Goal: Task Accomplishment & Management: Manage account settings

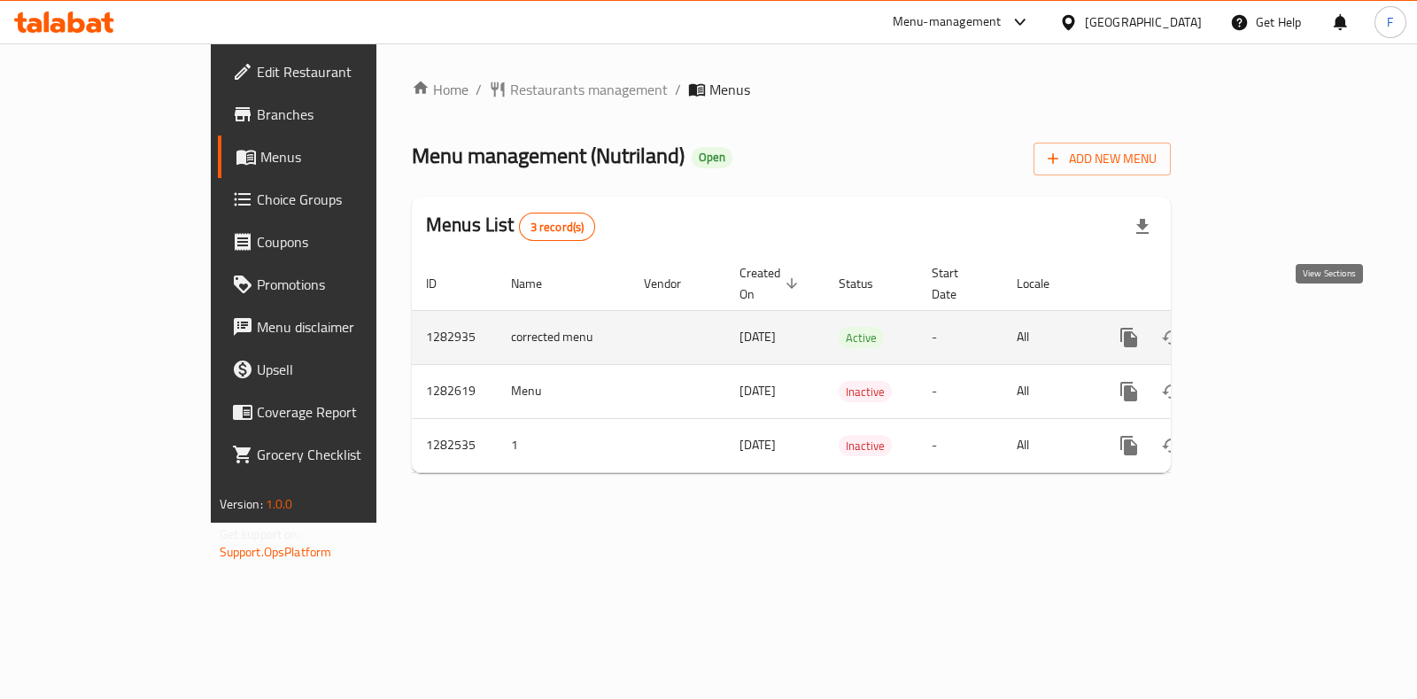
click at [1267, 327] on icon "enhanced table" at bounding box center [1256, 337] width 21 height 21
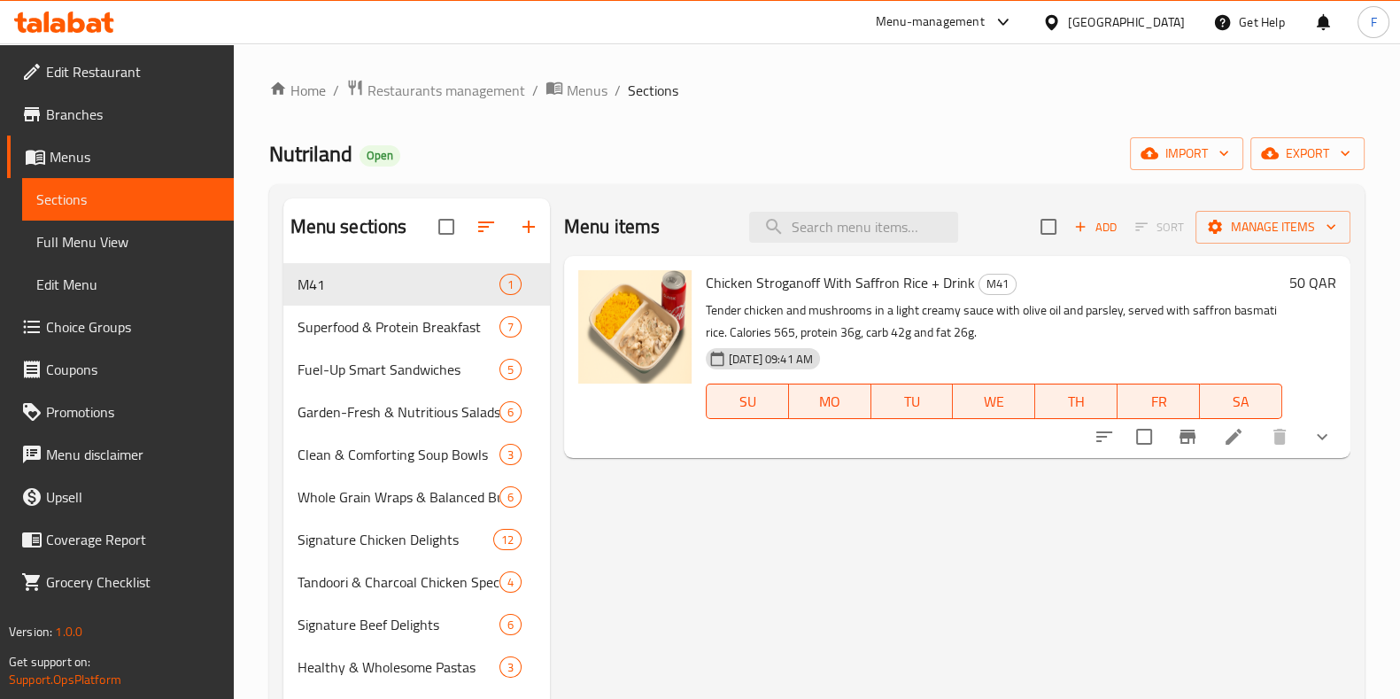
click at [1220, 429] on li at bounding box center [1234, 437] width 50 height 32
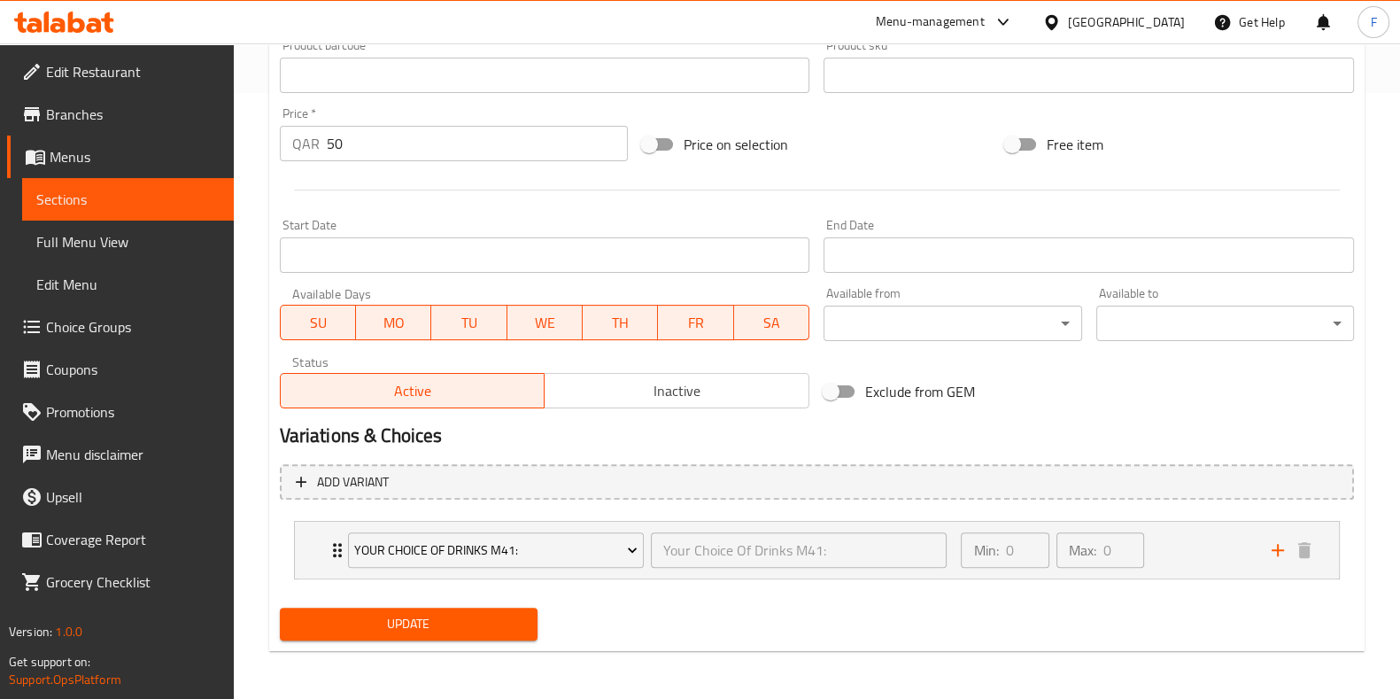
scroll to position [606, 0]
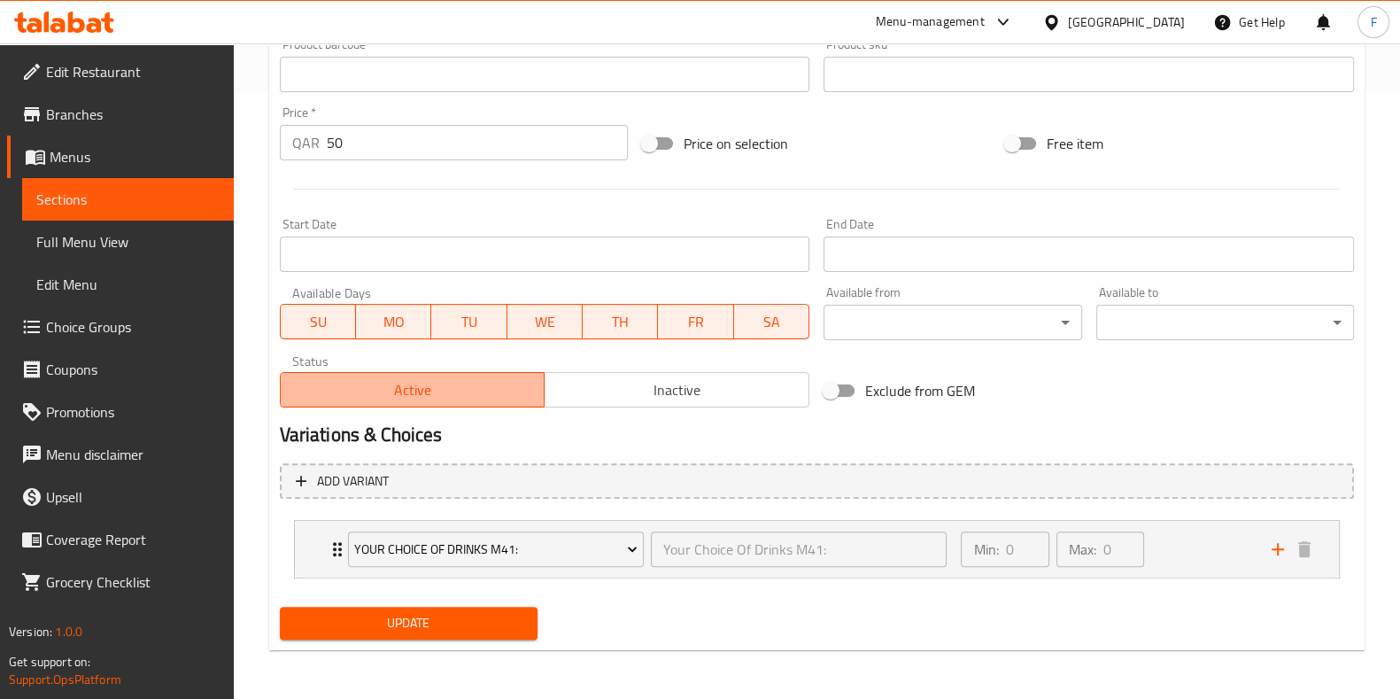
click at [463, 390] on span "Active" at bounding box center [413, 390] width 251 height 26
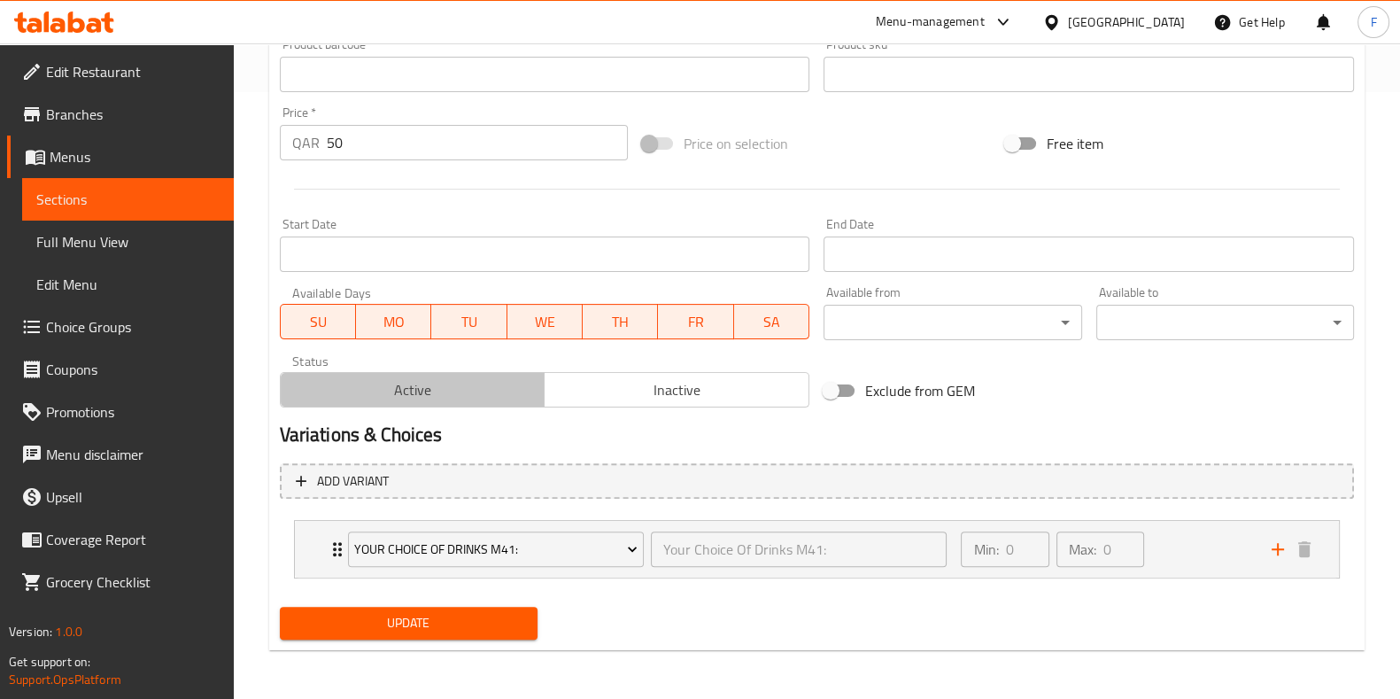
click at [465, 390] on span "Active" at bounding box center [413, 390] width 251 height 26
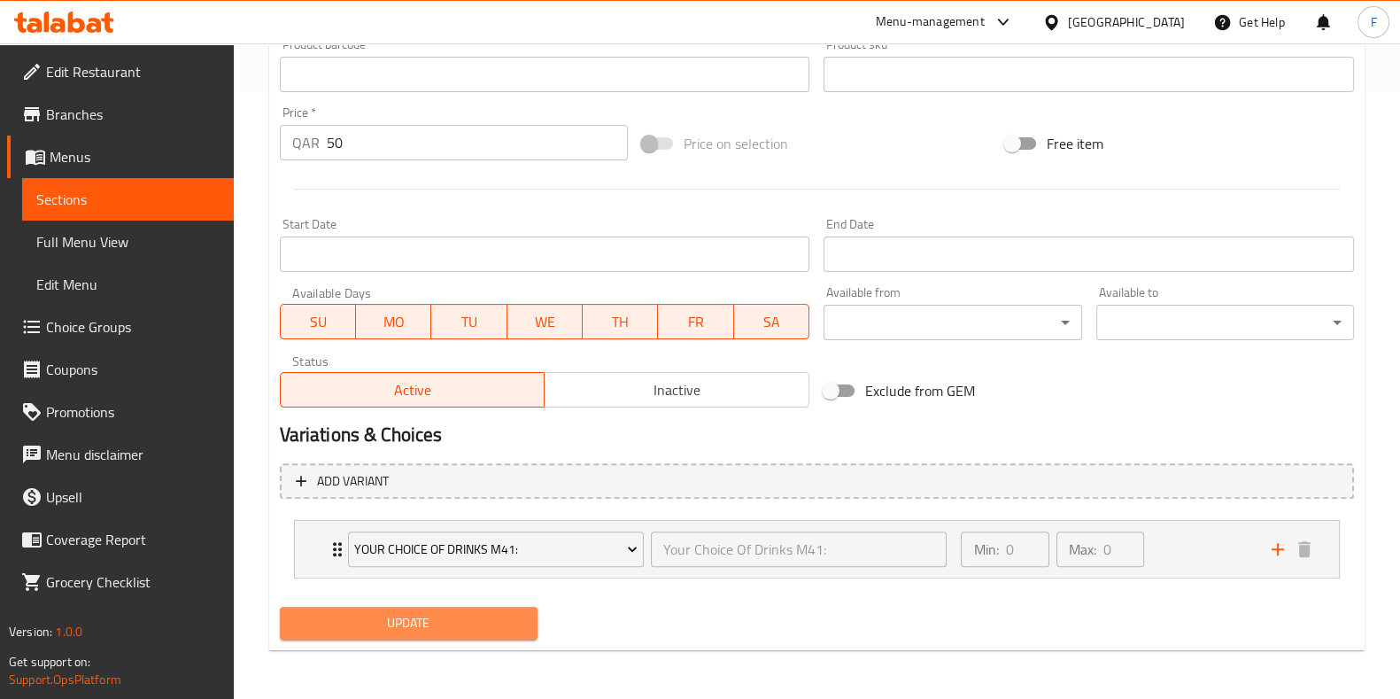
click at [477, 613] on span "Update" at bounding box center [408, 623] width 229 height 22
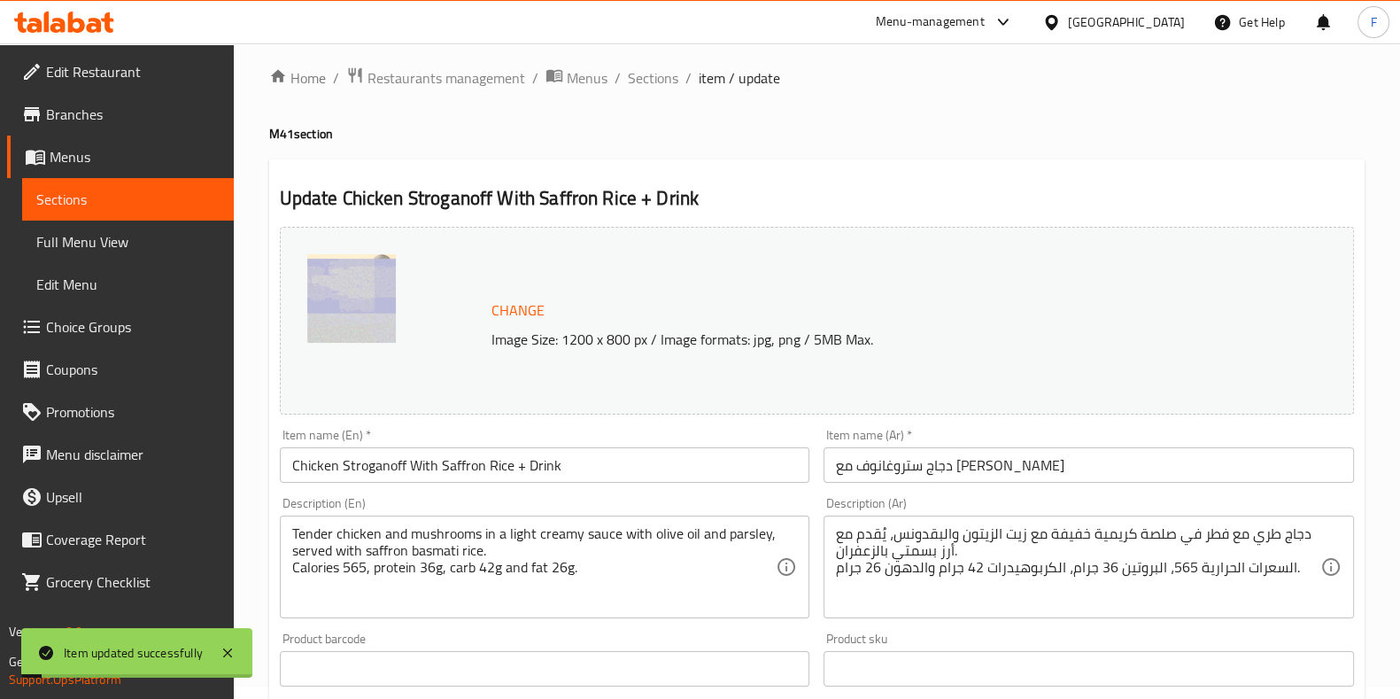
scroll to position [0, 0]
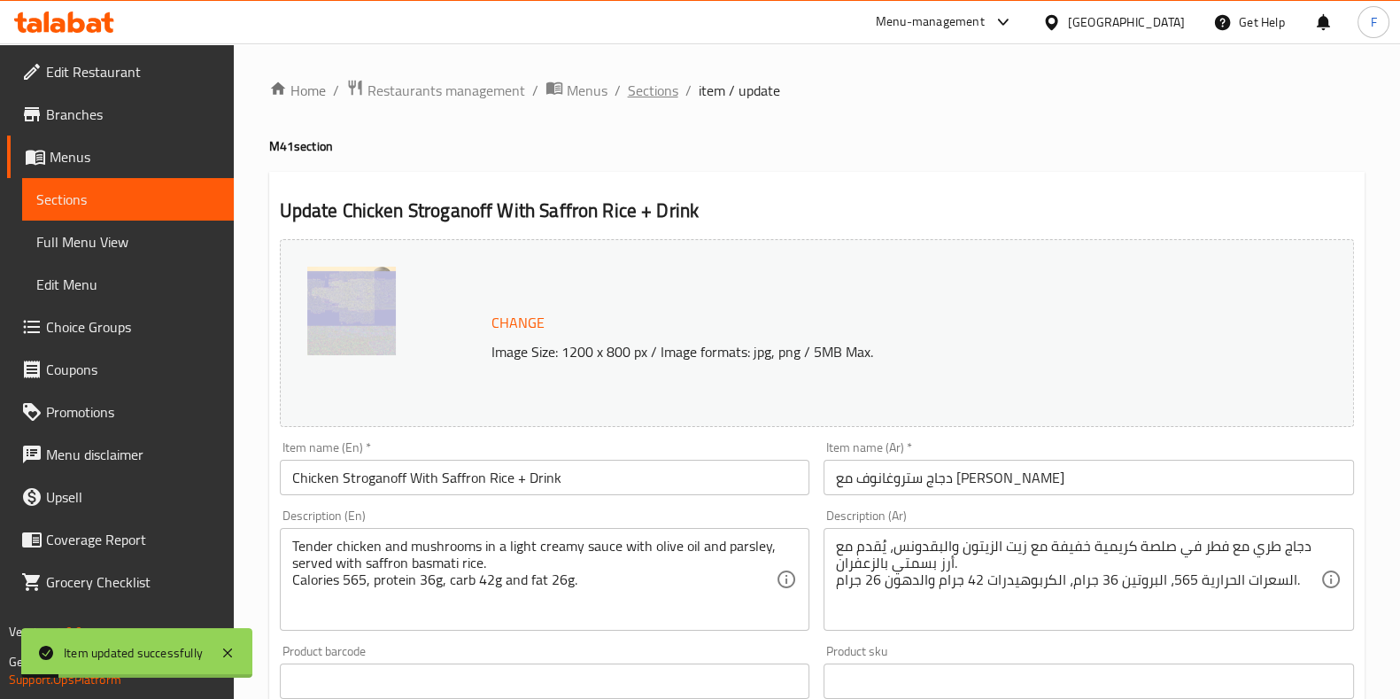
click at [659, 86] on span "Sections" at bounding box center [653, 90] width 50 height 21
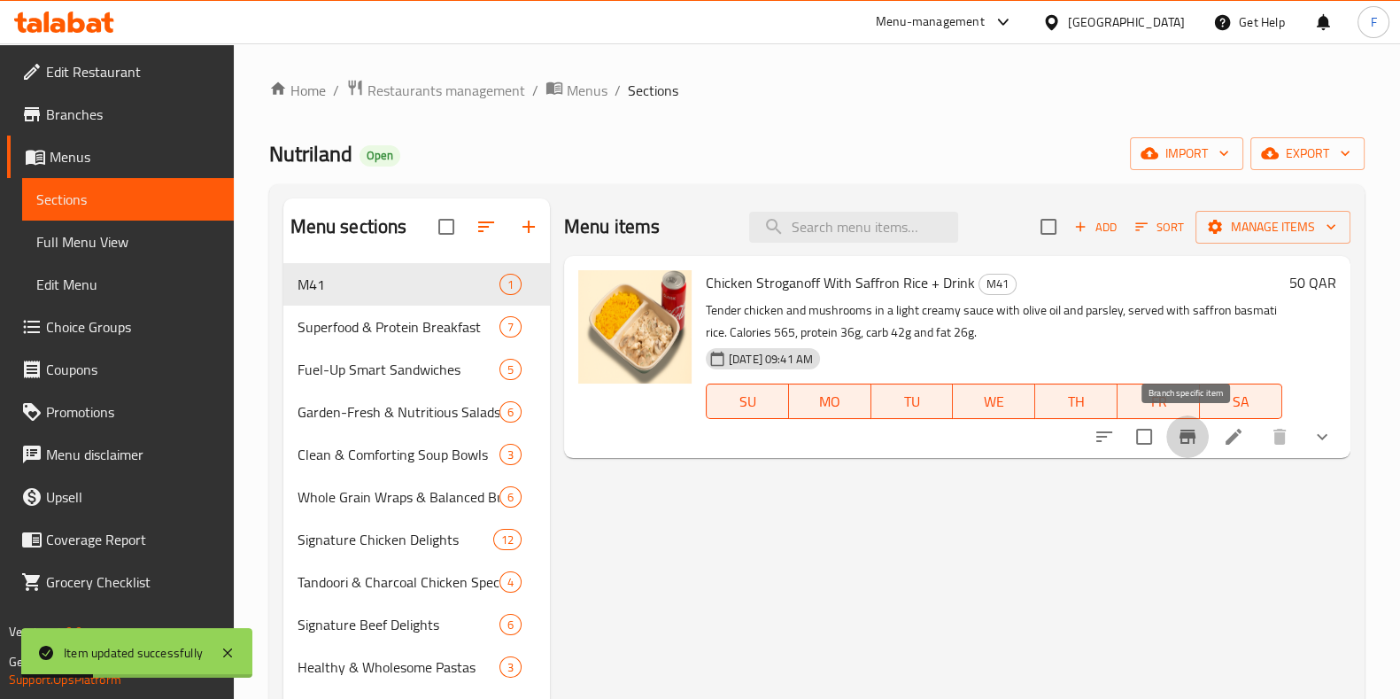
click at [1188, 434] on icon "Branch-specific-item" at bounding box center [1187, 436] width 16 height 14
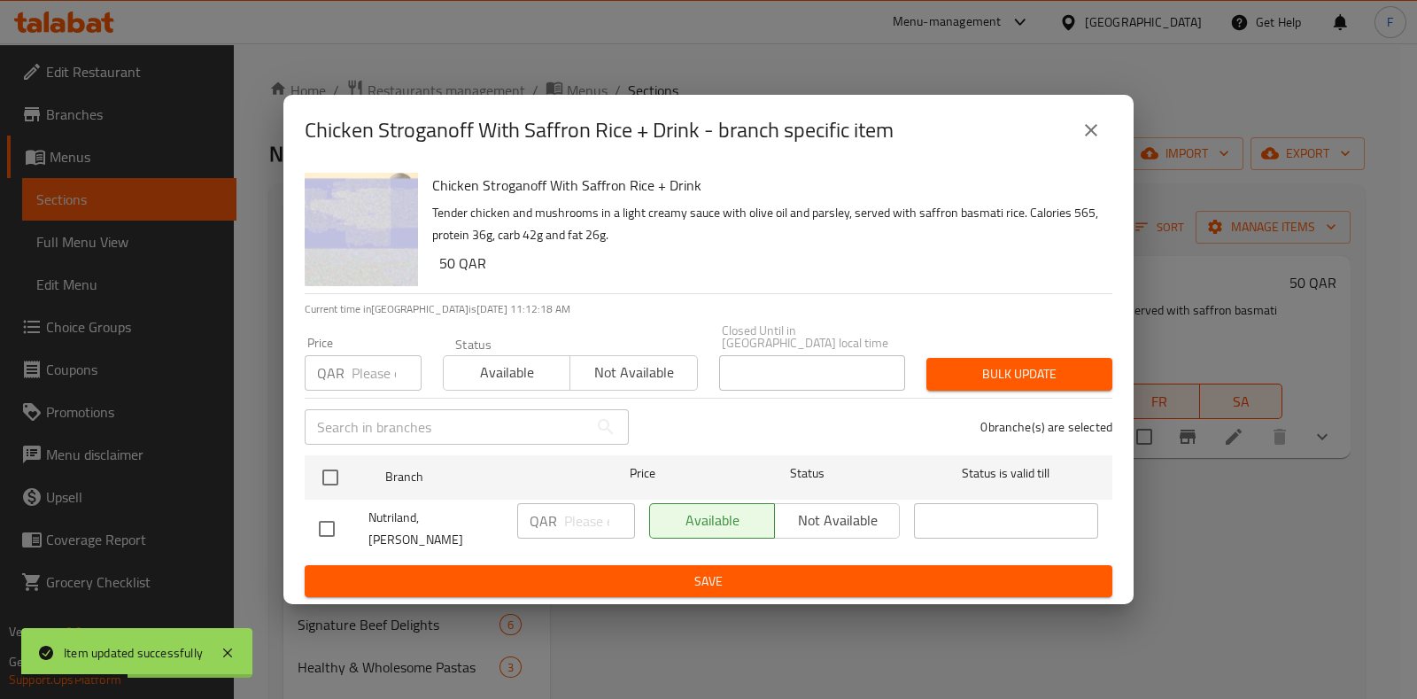
click at [796, 583] on span "Save" at bounding box center [708, 581] width 779 height 22
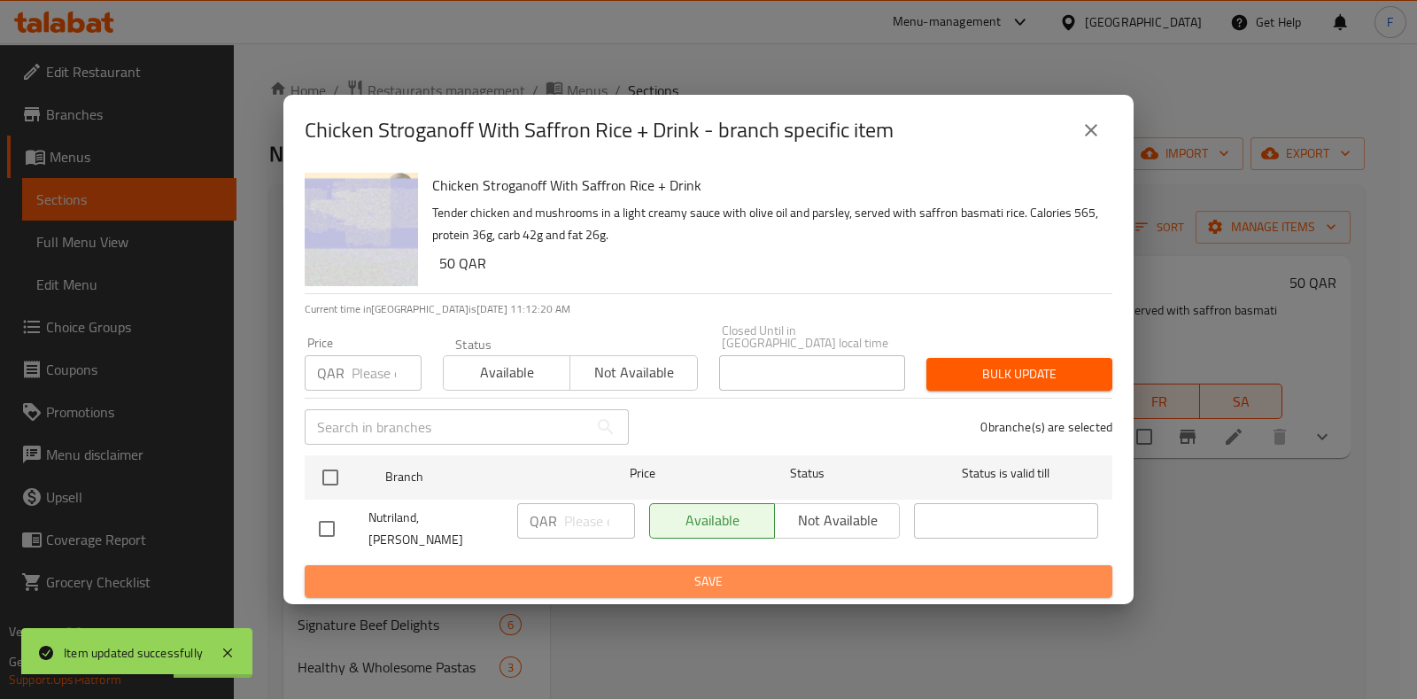
click at [860, 581] on span "Save" at bounding box center [708, 581] width 779 height 22
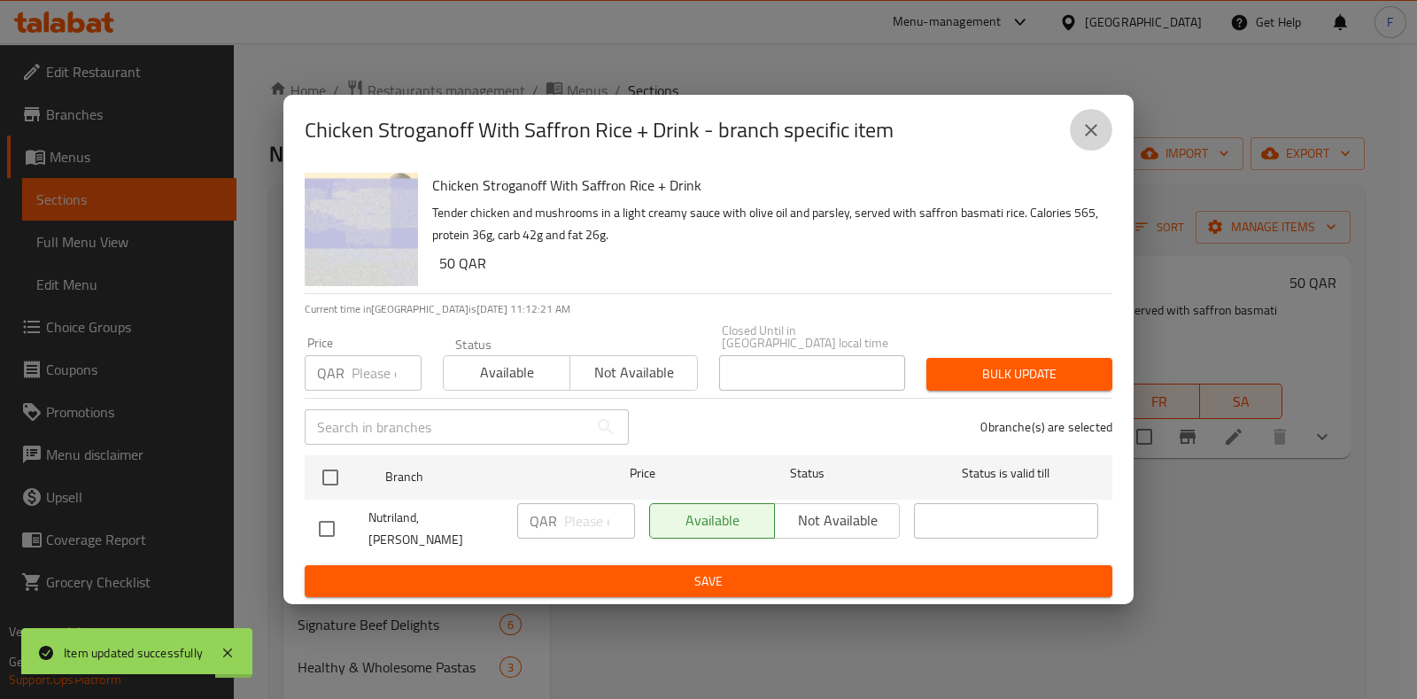
click at [1086, 131] on icon "close" at bounding box center [1091, 130] width 12 height 12
